Goal: Book appointment/travel/reservation

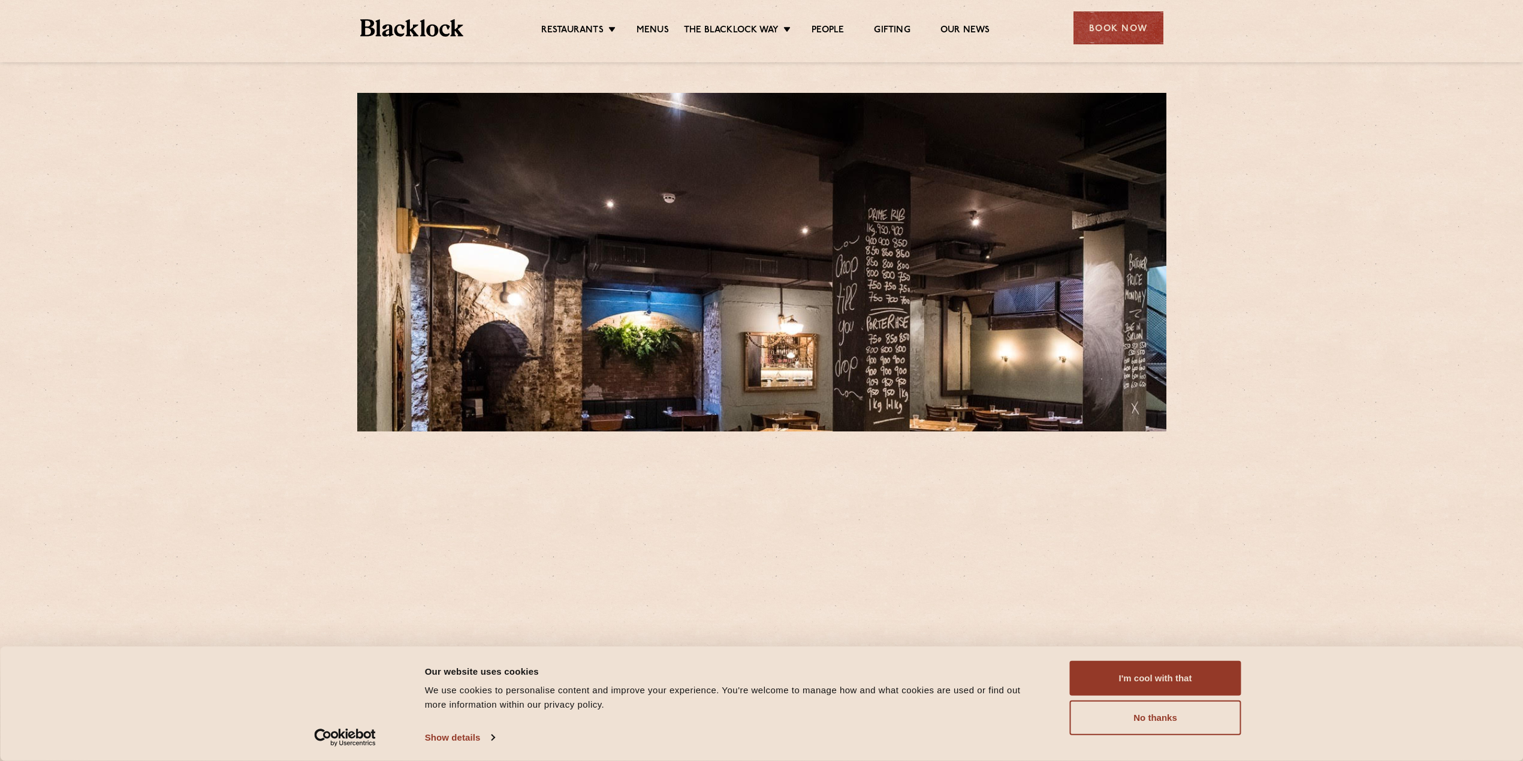
click at [1101, 27] on div "Book Now" at bounding box center [1119, 27] width 90 height 33
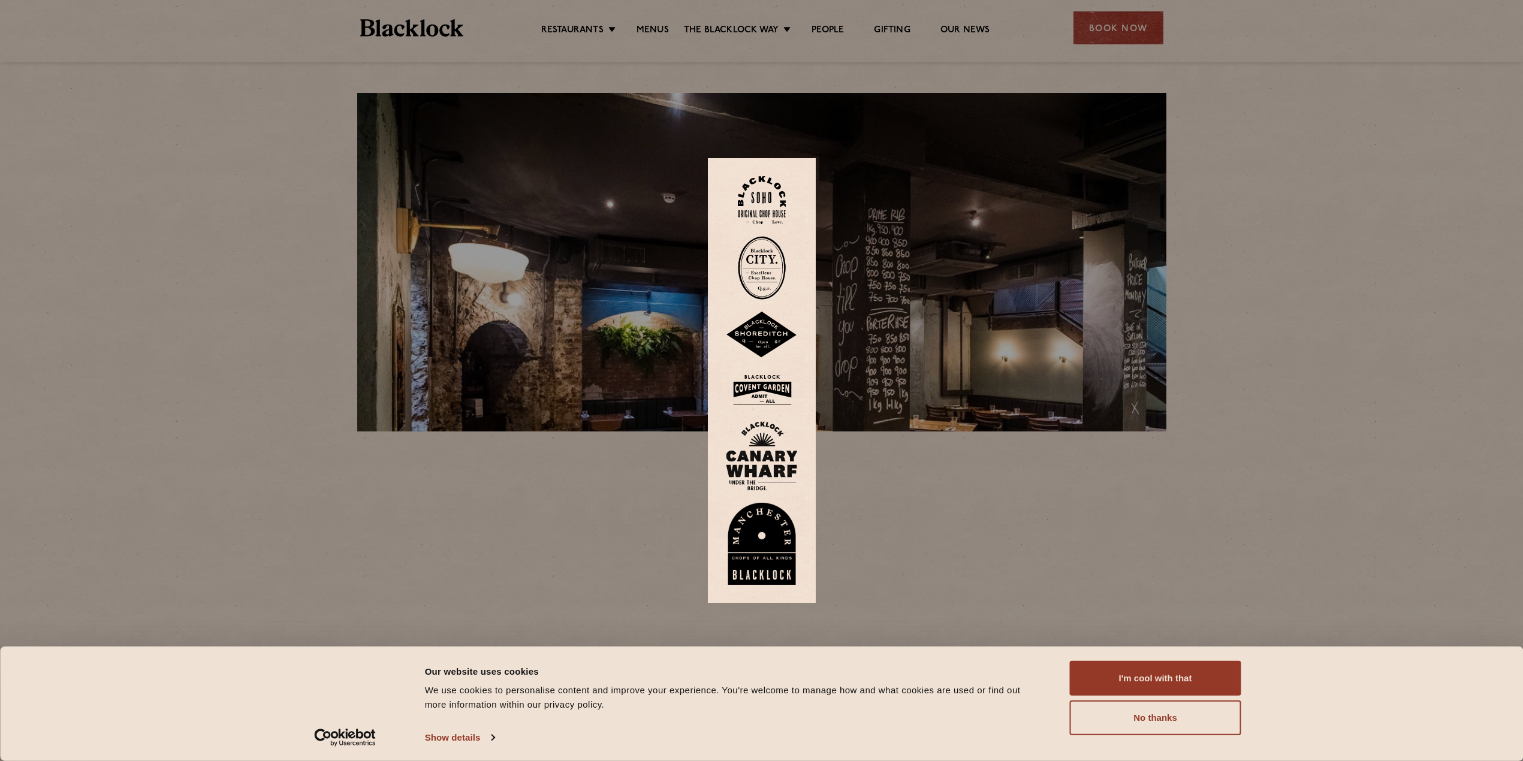
click at [768, 278] on img at bounding box center [762, 268] width 48 height 64
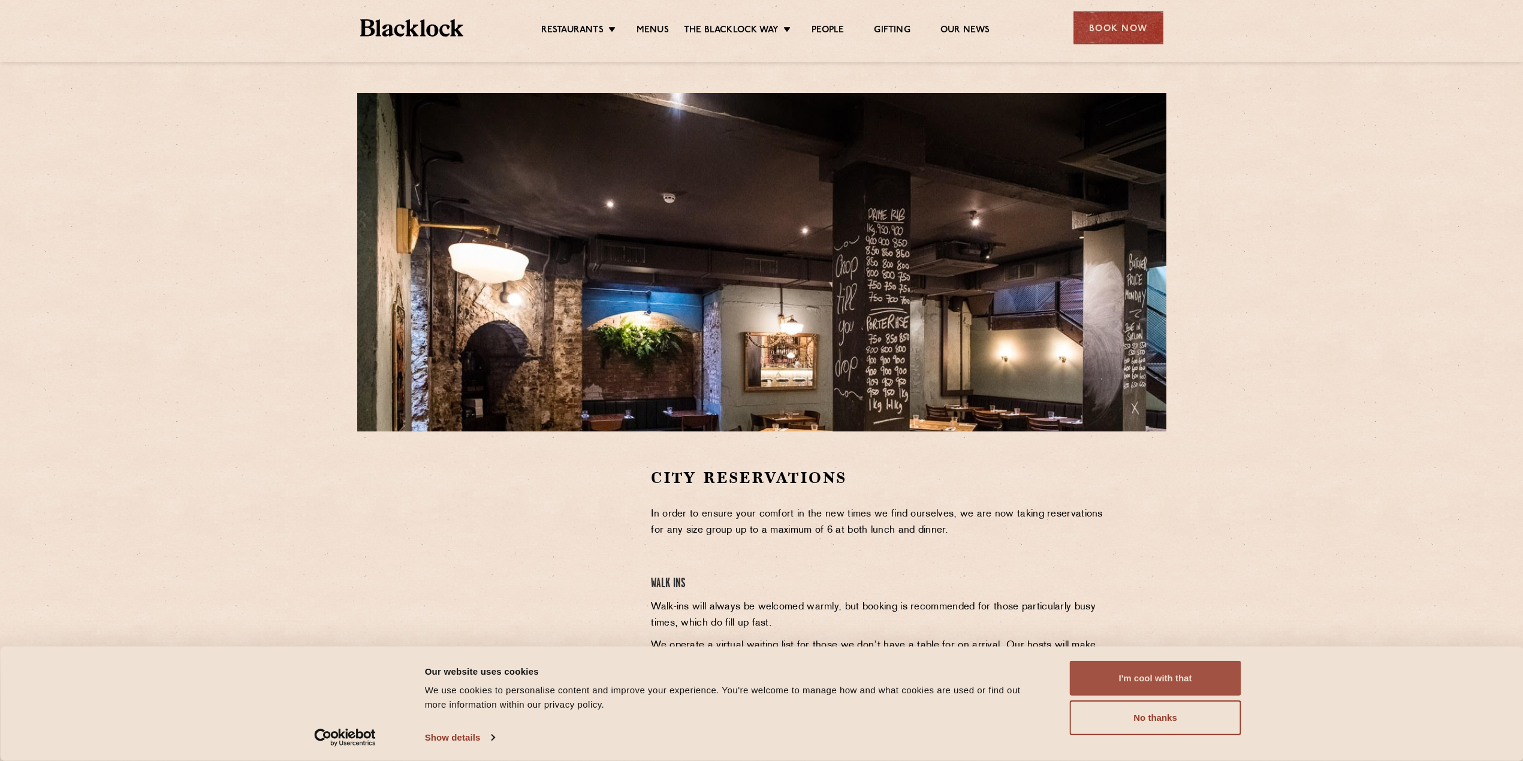
click at [1155, 677] on button "I'm cool with that" at bounding box center [1155, 678] width 171 height 35
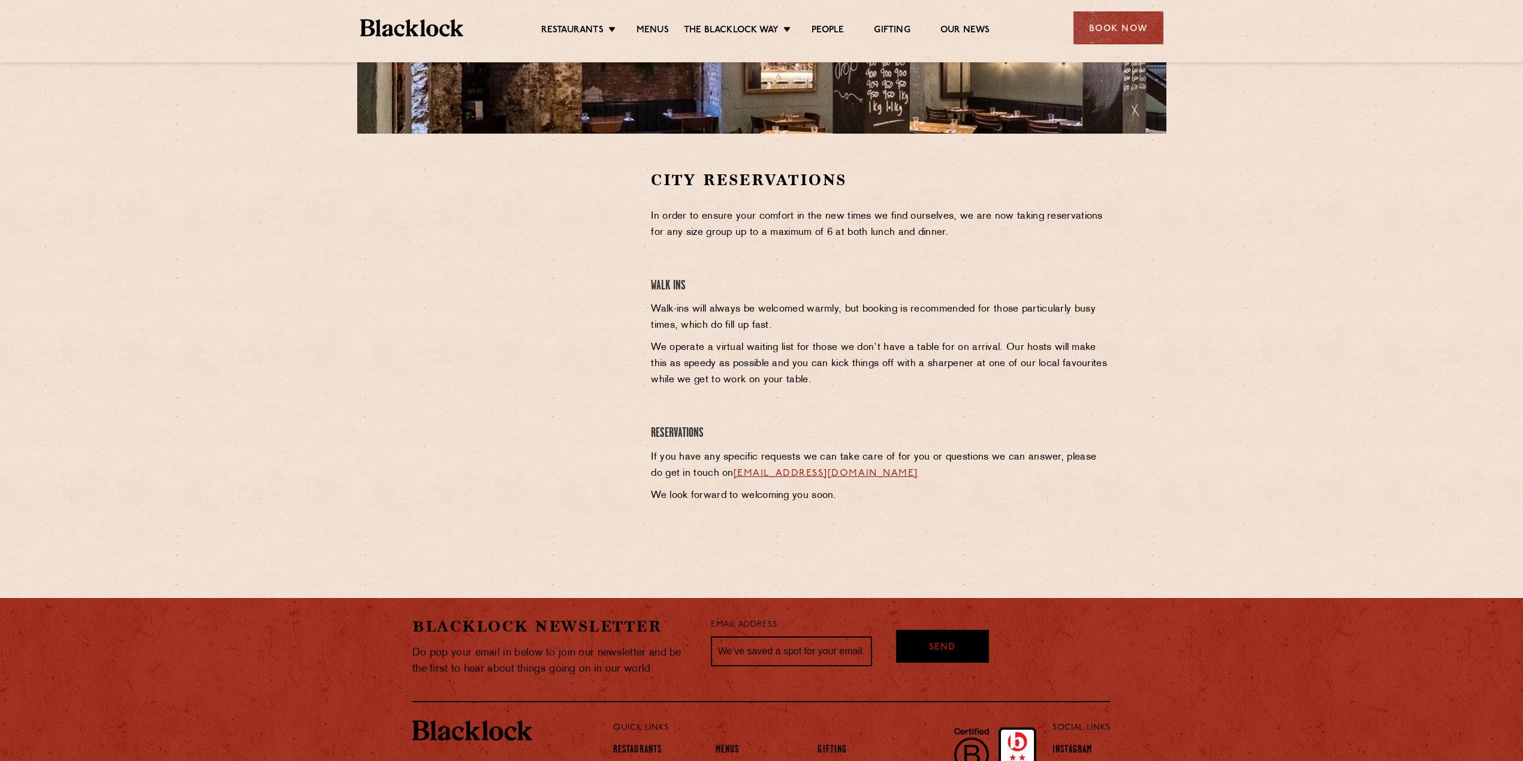
scroll to position [300, 0]
